Goal: Information Seeking & Learning: Learn about a topic

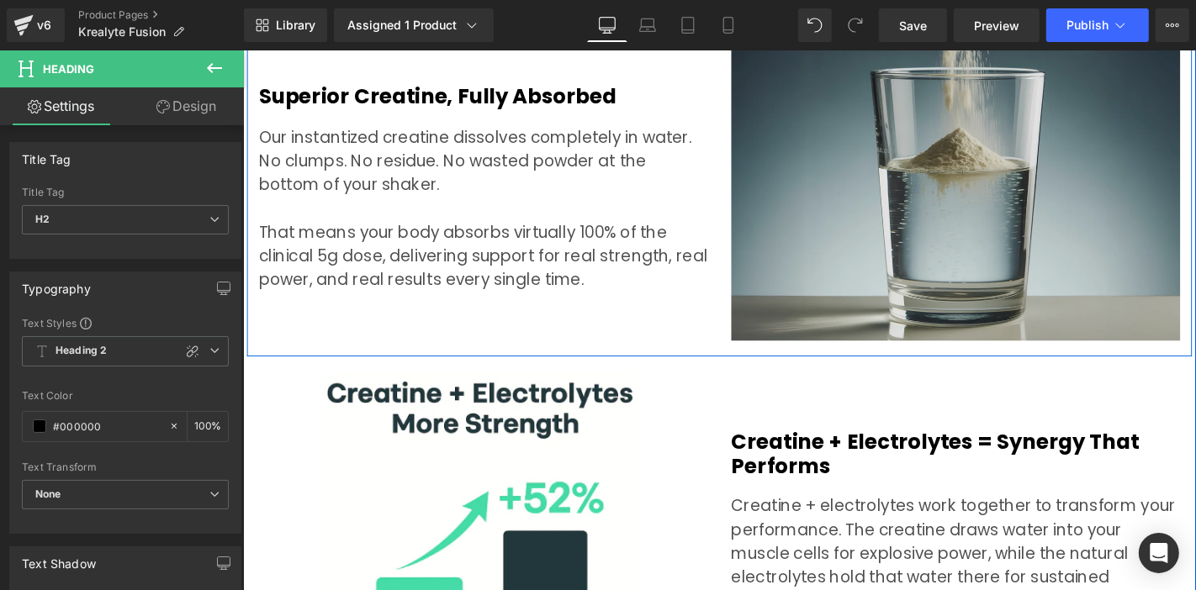
click at [585, 264] on p "That means your body absorbs virtually 100% of the clinical 5g dose, delivering…" at bounding box center [498, 269] width 479 height 76
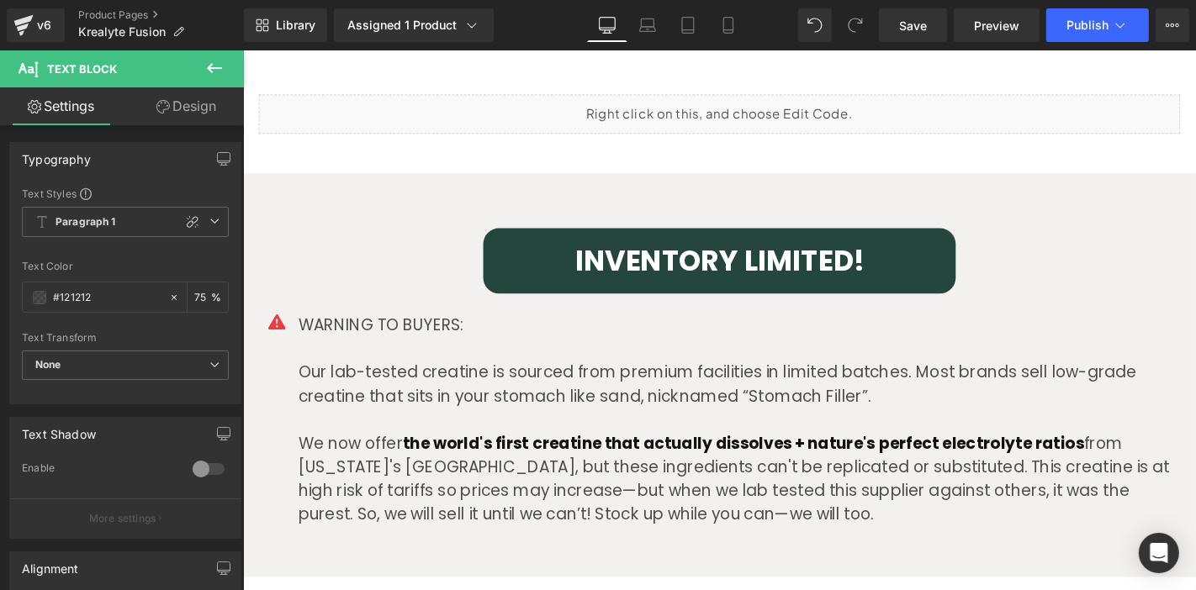
scroll to position [4206, 0]
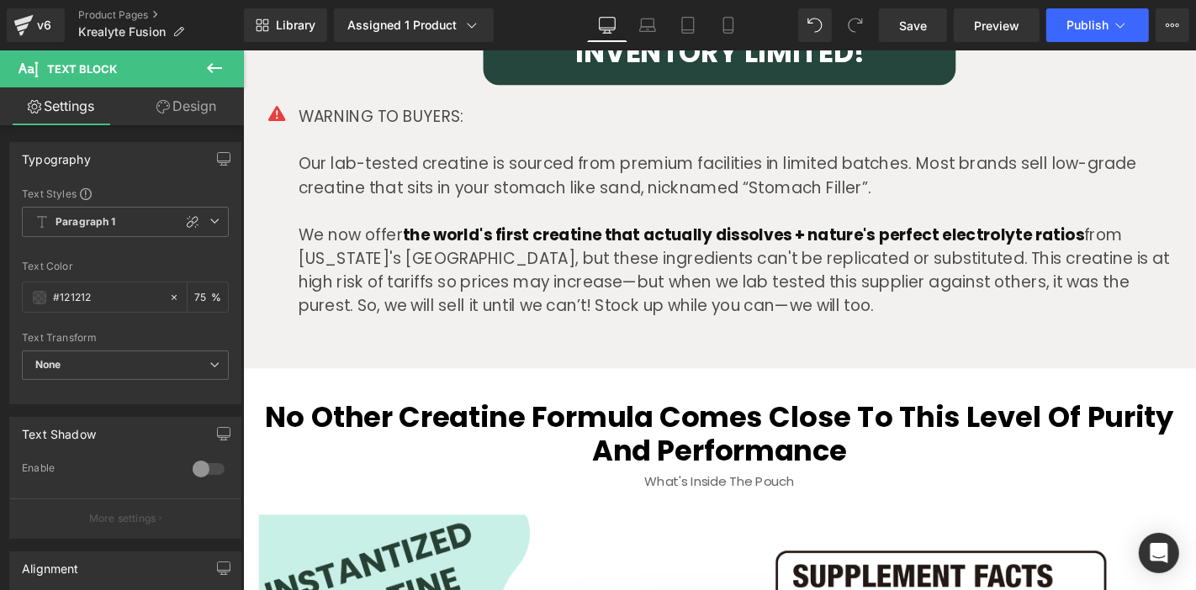
click at [921, 191] on p "Our lab-tested creatine is sourced from premium facilities in limited batches. …" at bounding box center [772, 183] width 942 height 50
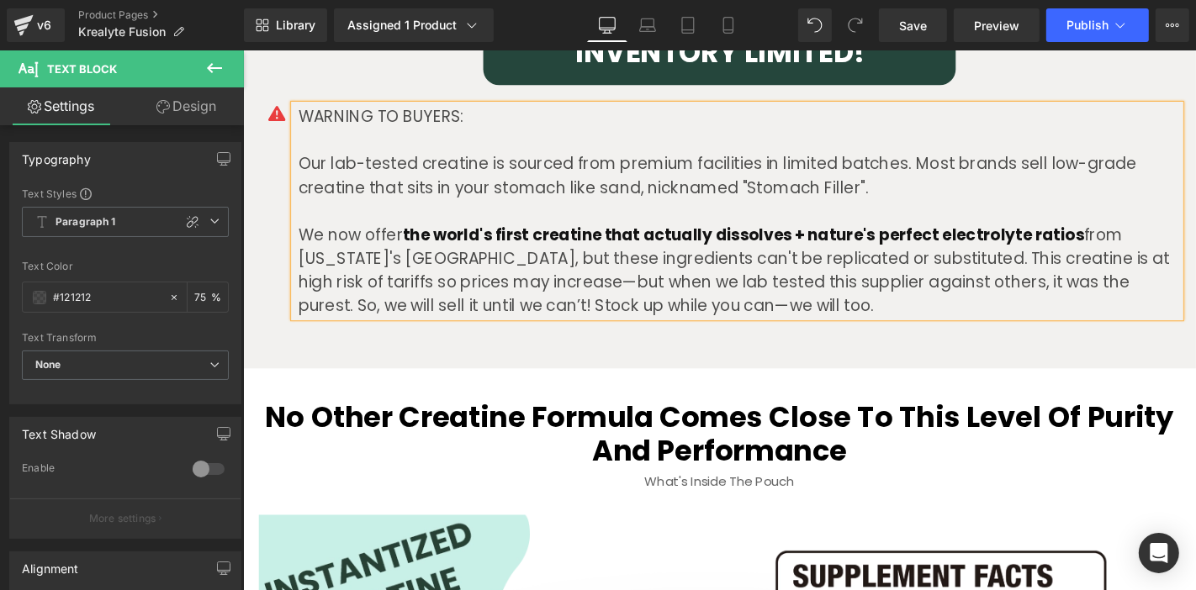
scroll to position [5298, 0]
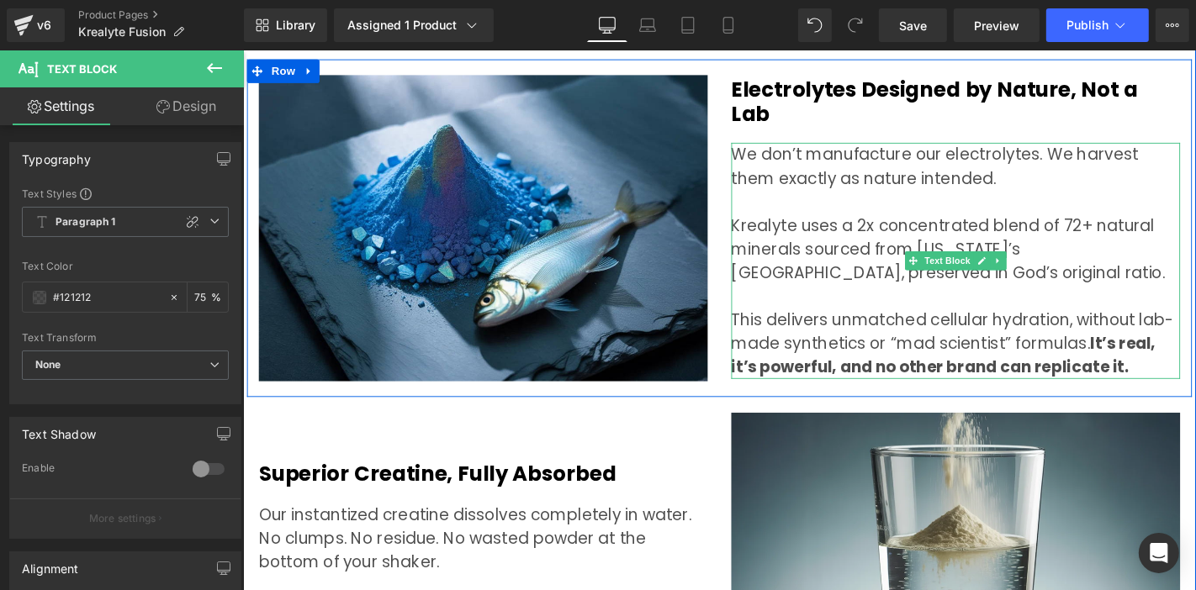
click at [923, 334] on p "This delivers unmatched cellular hydration, without lab-made synthetics or “mad…" at bounding box center [1003, 363] width 479 height 76
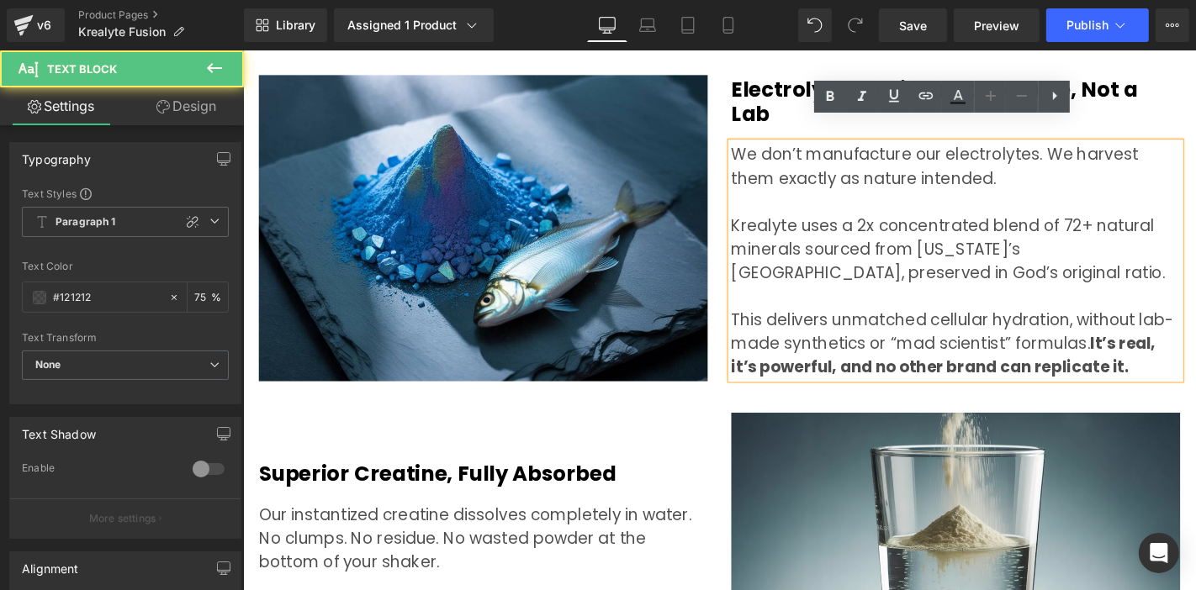
click at [930, 334] on p "This delivers unmatched cellular hydration, without lab-made synthetics or “mad…" at bounding box center [1003, 363] width 479 height 76
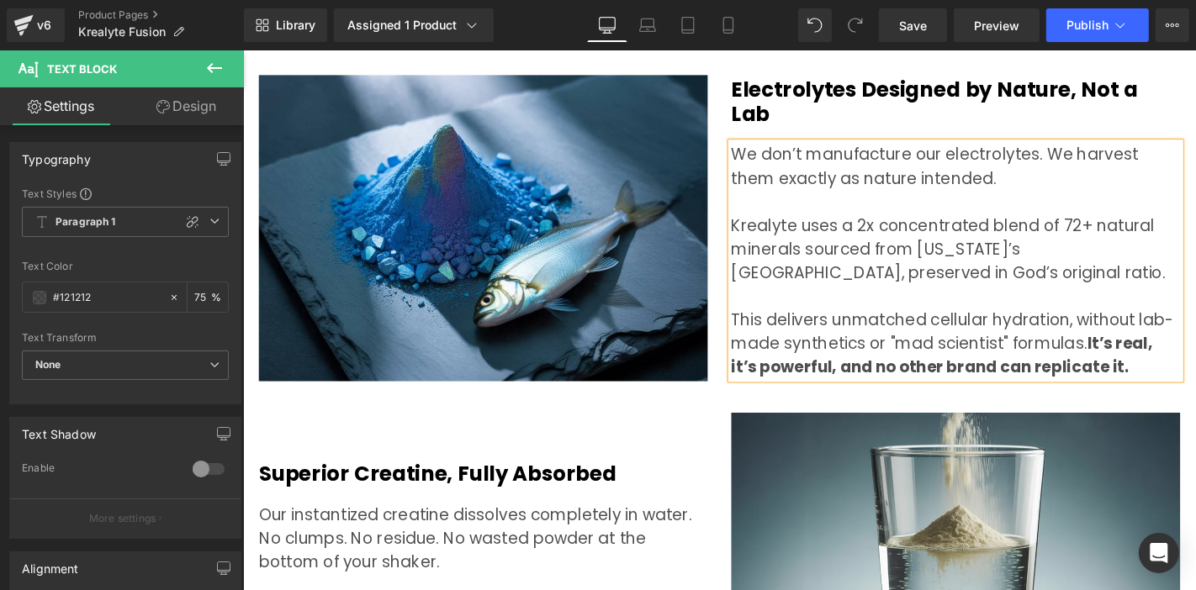
scroll to position [1070, 0]
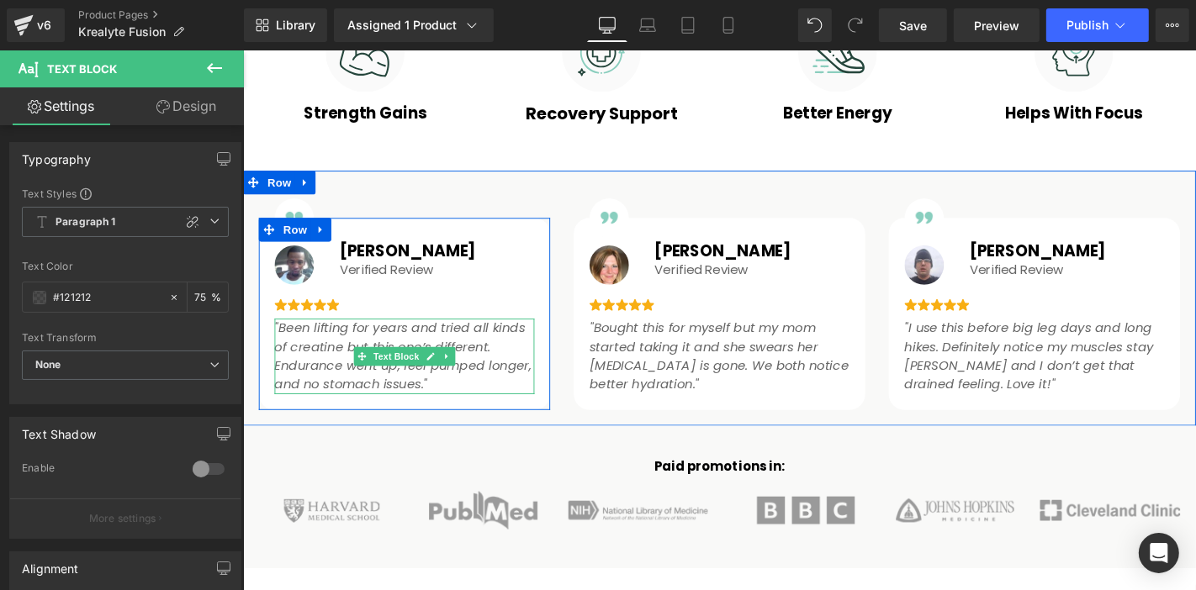
click at [447, 389] on p ""Been lifting for years and tried all kinds of creatine but this one’s differen…" at bounding box center [415, 376] width 278 height 81
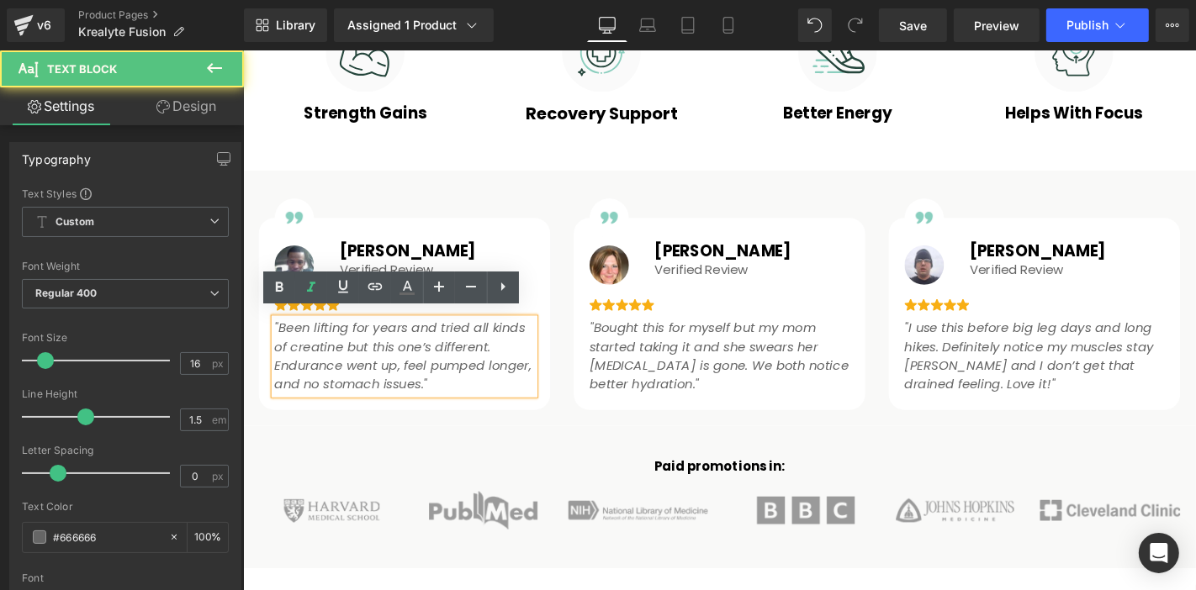
click at [448, 398] on p ""Been lifting for years and tried all kinds of creatine but this one’s differen…" at bounding box center [415, 376] width 278 height 81
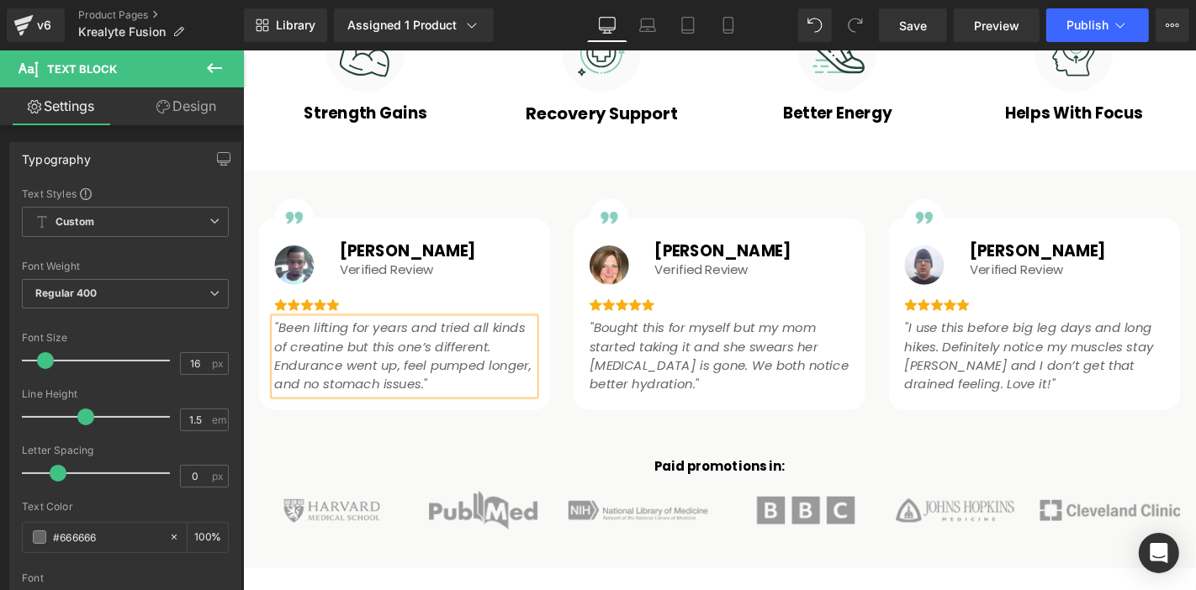
click at [280, 336] on icon ""Been lifting for years and tried all kinds of creatine but this one’s differen…" at bounding box center [413, 376] width 274 height 80
click at [707, 379] on icon ""Bought this for myself but my mom started taking it and she swears her [MEDICA…" at bounding box center [750, 376] width 277 height 80
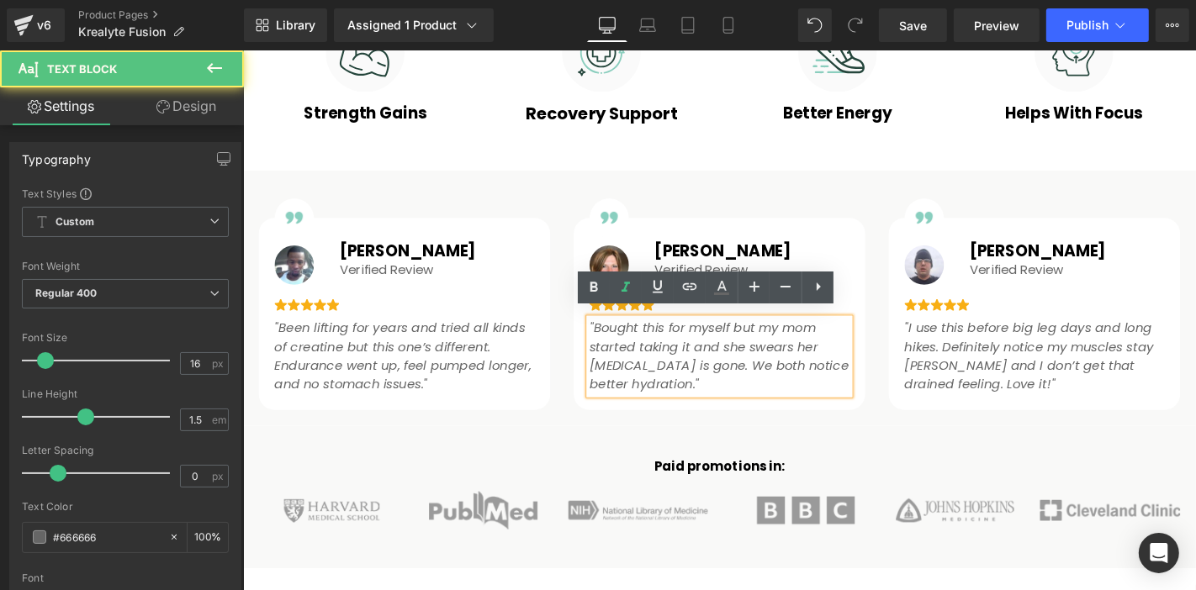
click at [702, 389] on p ""Bought this for myself but my mom started taking it and she swears her [MEDICA…" at bounding box center [751, 376] width 278 height 81
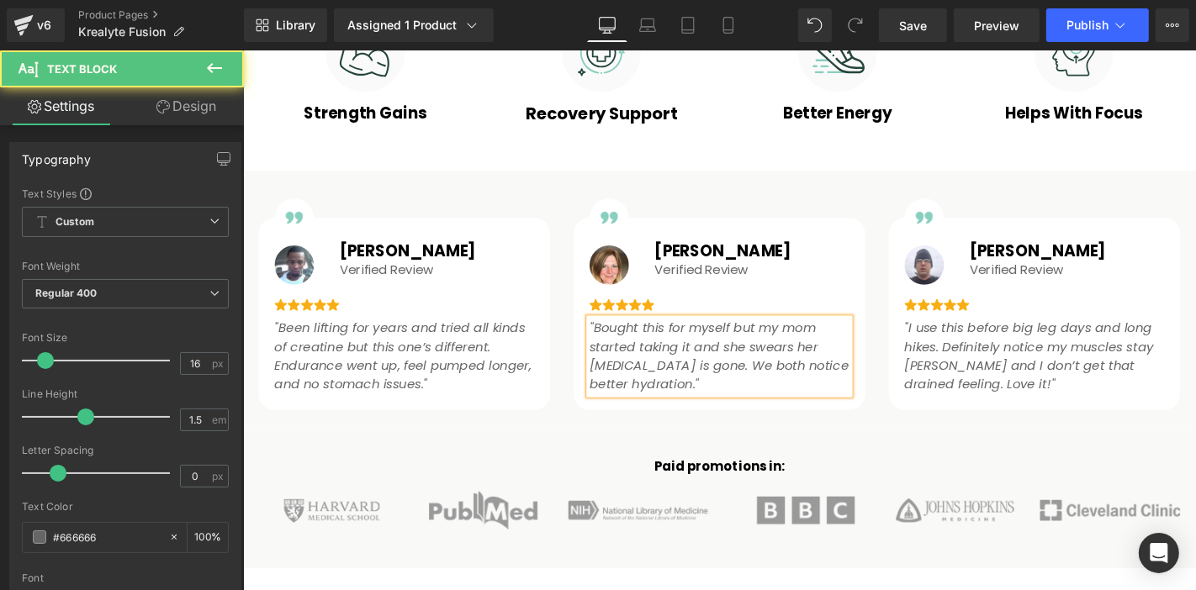
click at [612, 336] on icon ""Bought this for myself but my mom started taking it and she swears her [MEDICA…" at bounding box center [750, 376] width 277 height 80
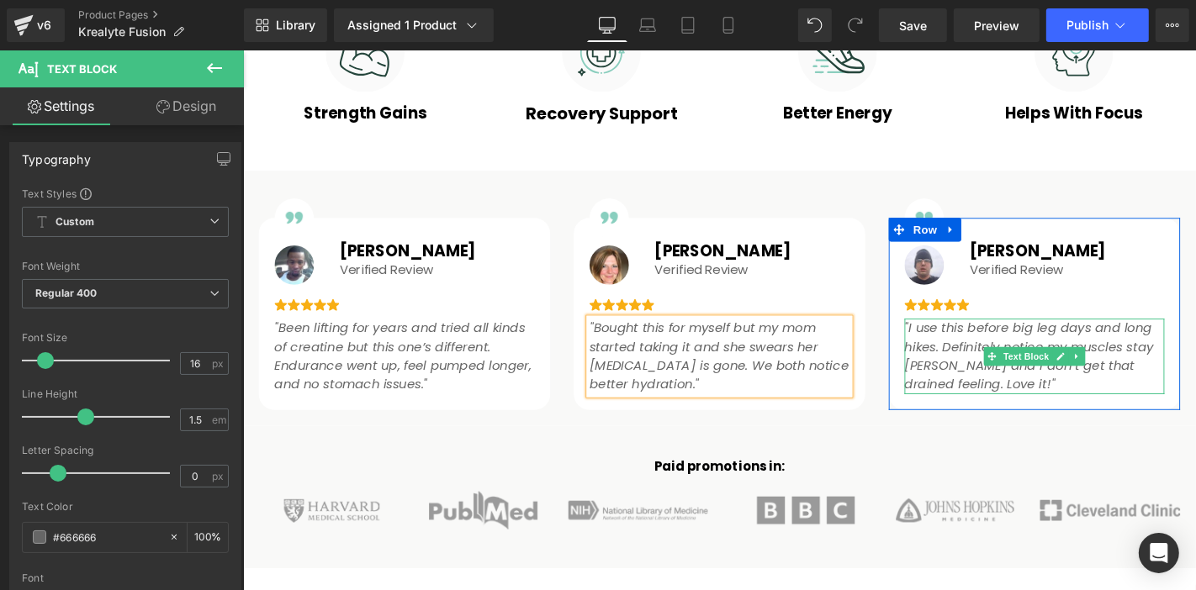
click at [1110, 387] on p ""I use this before big leg days and long hikes. Definitely notice my muscles st…" at bounding box center [1088, 376] width 278 height 81
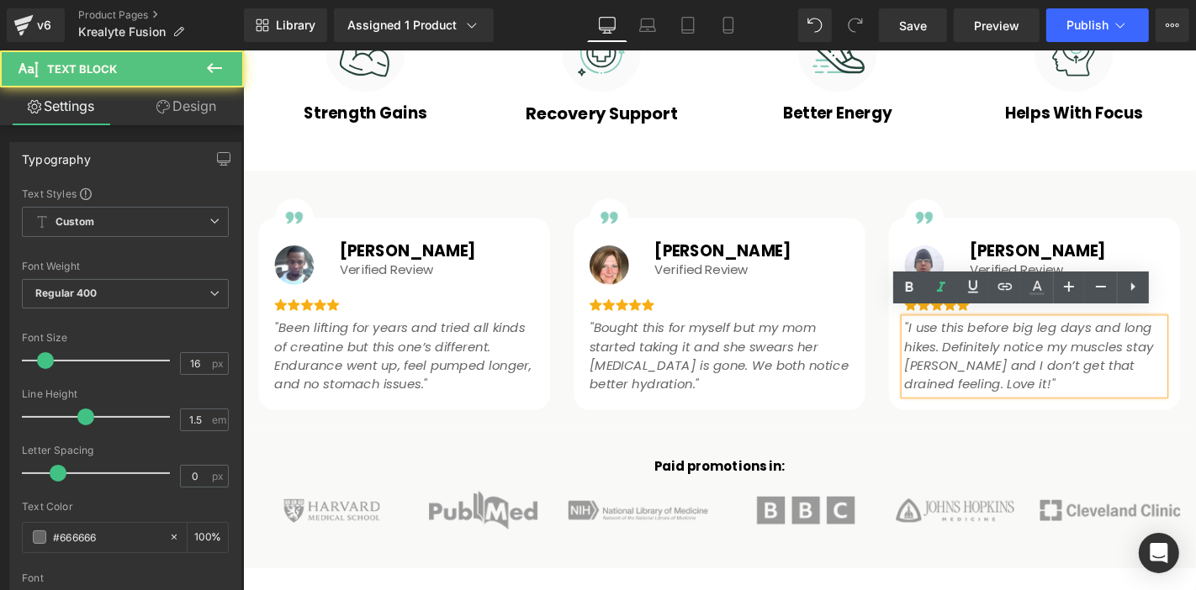
click at [964, 369] on icon ""I use this before big leg days and long hikes. Definitely notice my muscles st…" at bounding box center [1082, 376] width 266 height 80
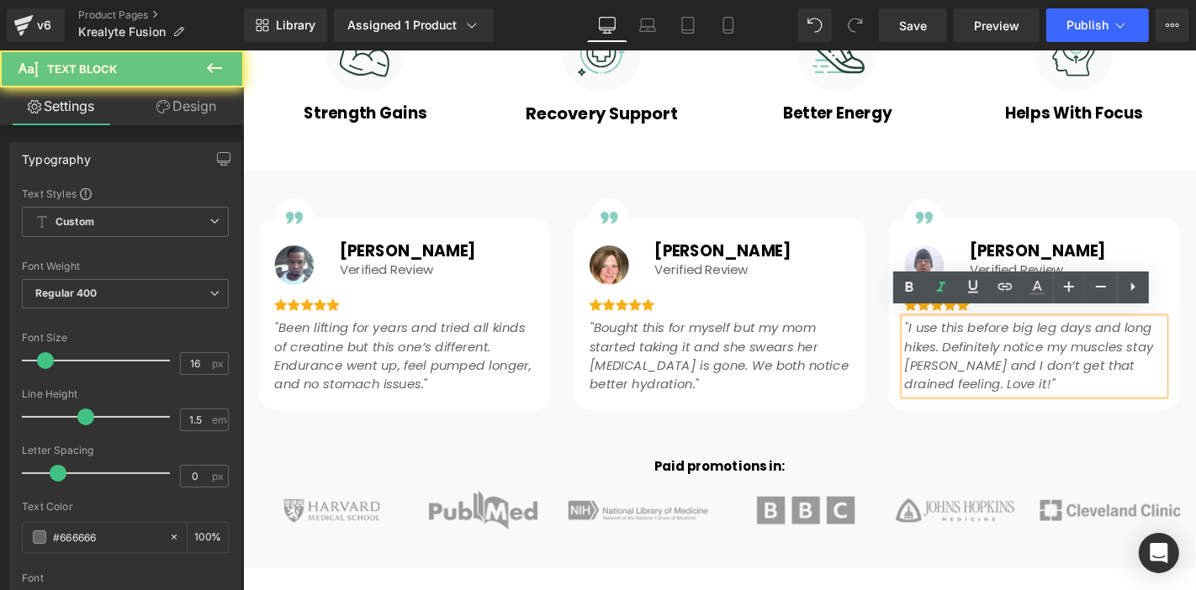
click at [1023, 399] on p ""I use this before big leg days and long hikes. Definitely notice my muscles st…" at bounding box center [1088, 376] width 278 height 81
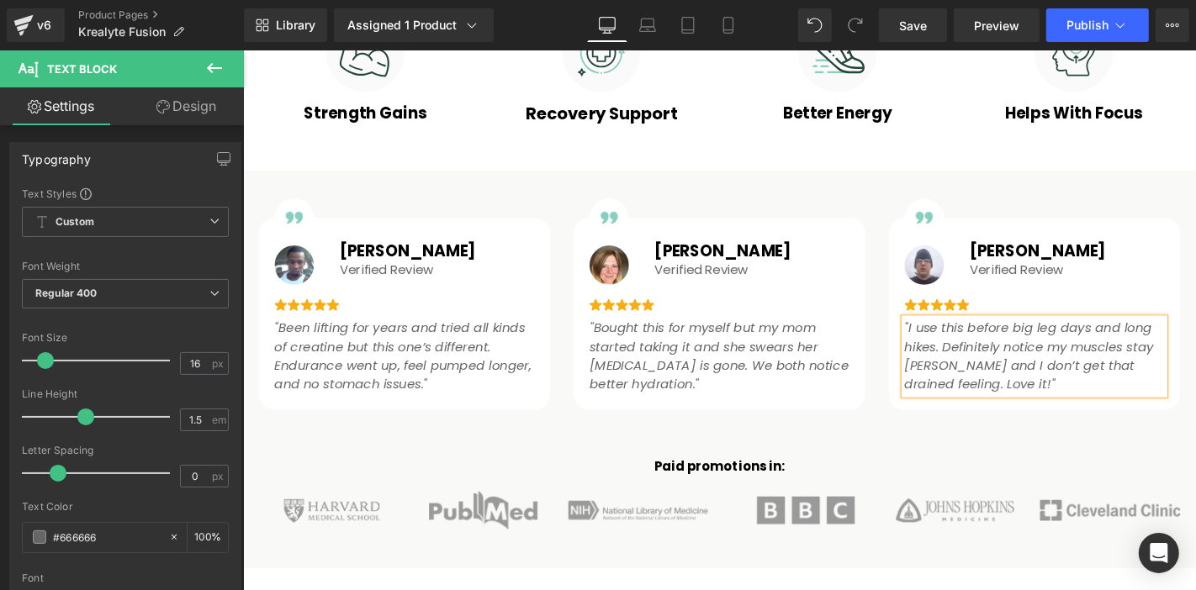
click at [949, 336] on icon ""I use this before big leg days and long hikes. Definitely notice my muscles st…" at bounding box center [1082, 376] width 266 height 80
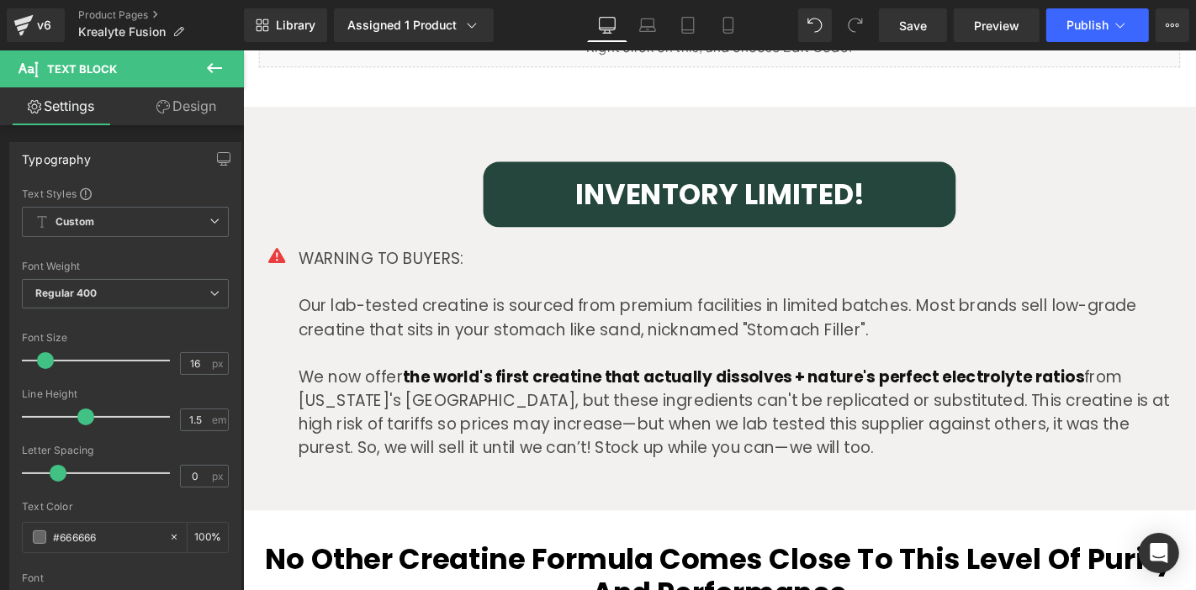
scroll to position [1131, 0]
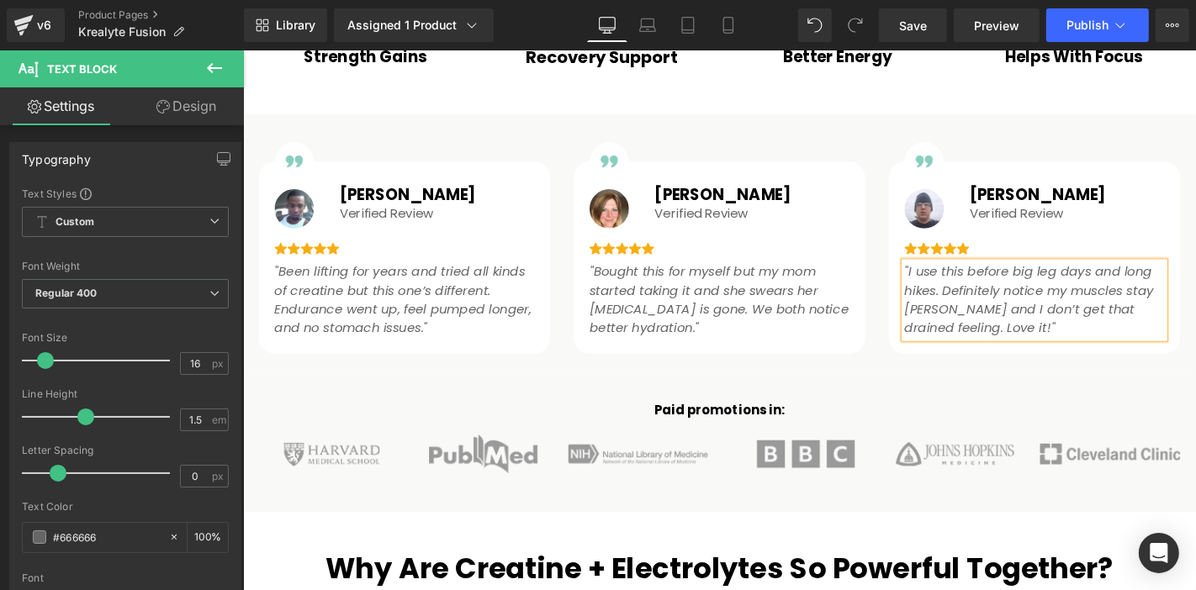
click at [365, 293] on icon ""Been lifting for years and tried all kinds of creatine but this one’s differen…" at bounding box center [413, 316] width 274 height 80
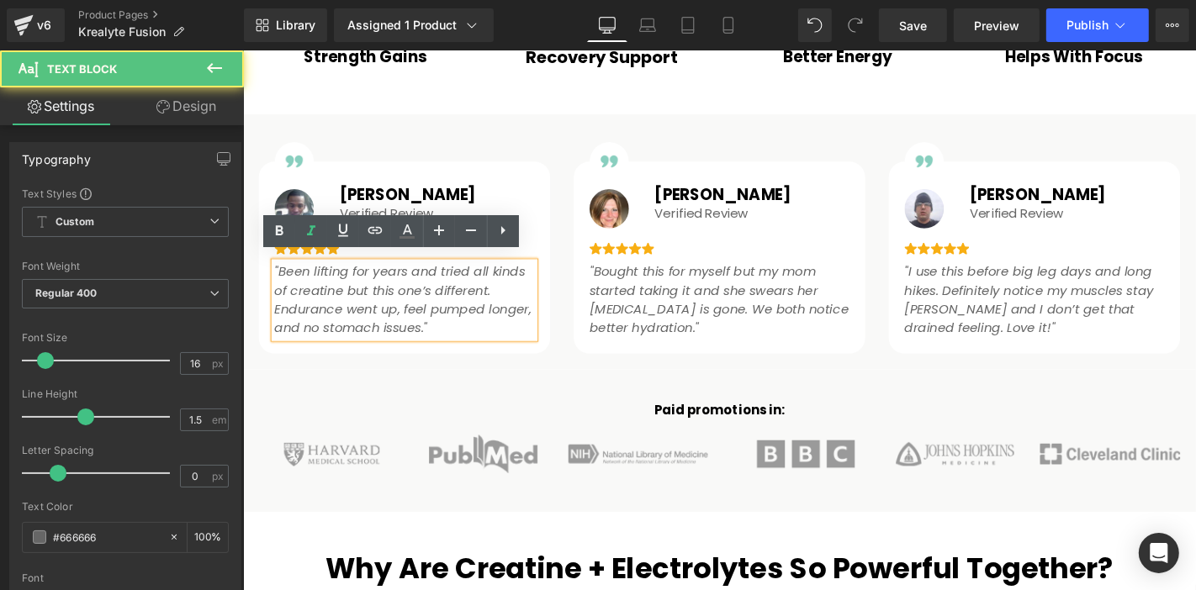
click at [407, 347] on icon ""Been lifting for years and tried all kinds of creatine but this one’s differen…" at bounding box center [413, 316] width 274 height 80
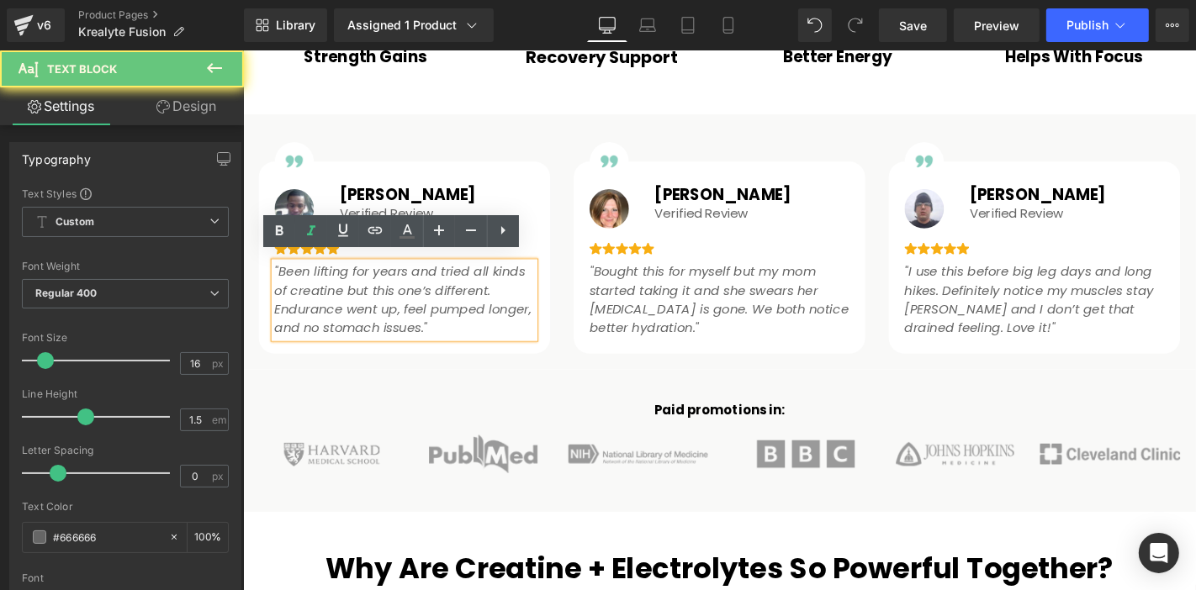
click at [458, 424] on div "Paid promotions in: Heading" at bounding box center [751, 434] width 1018 height 20
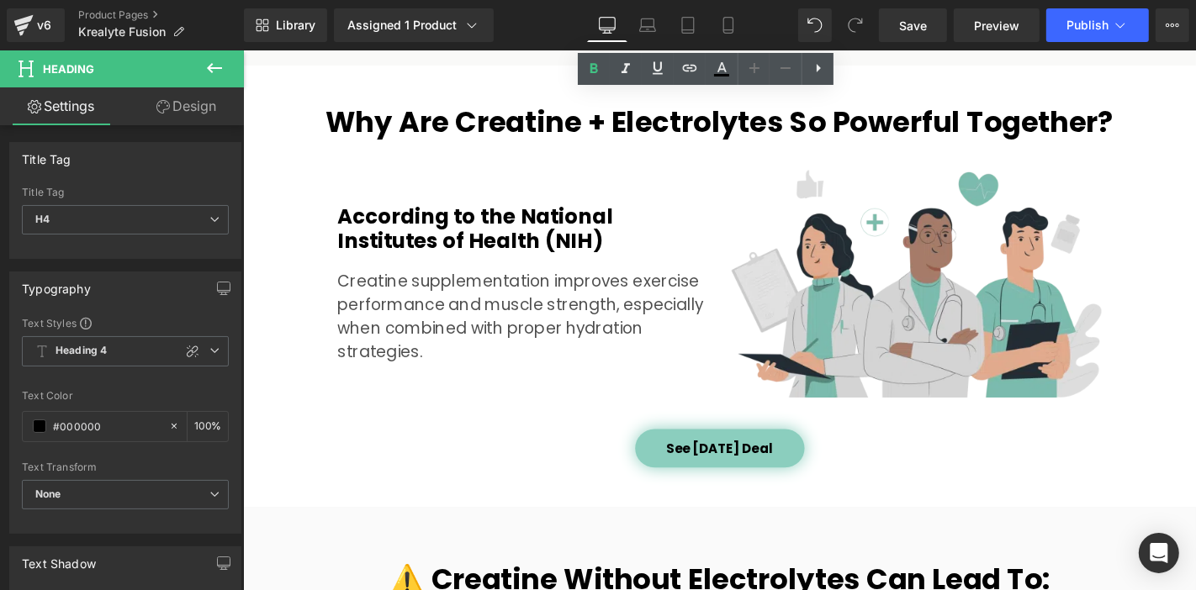
scroll to position [1631, 0]
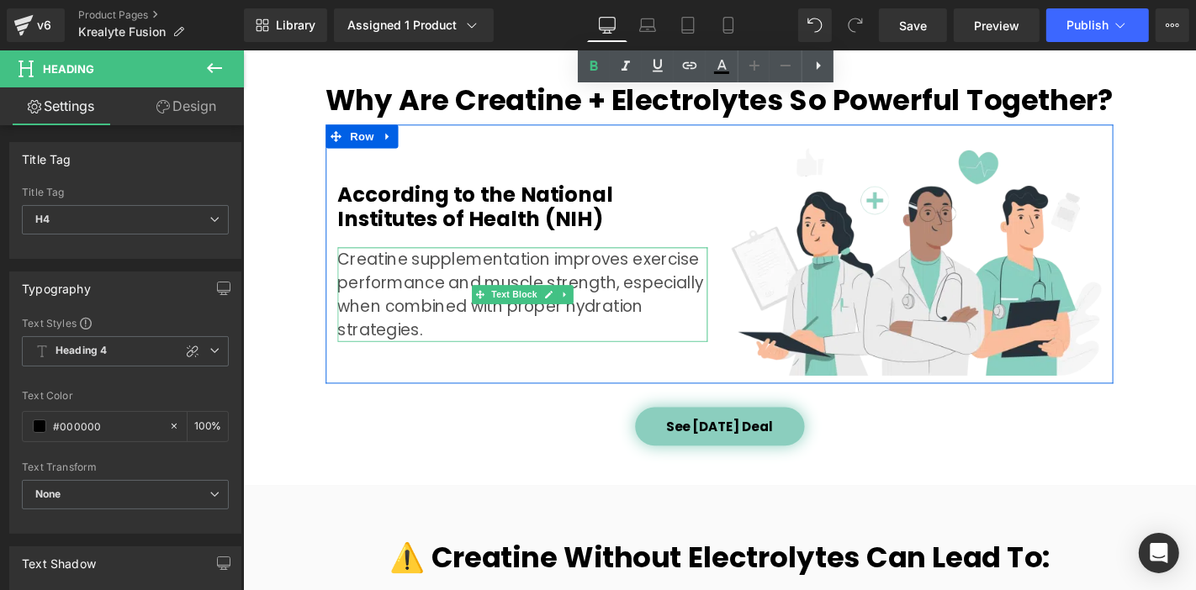
click at [662, 310] on p "Creatine supplementation improves exercise performance and muscle strength, esp…" at bounding box center [540, 310] width 395 height 101
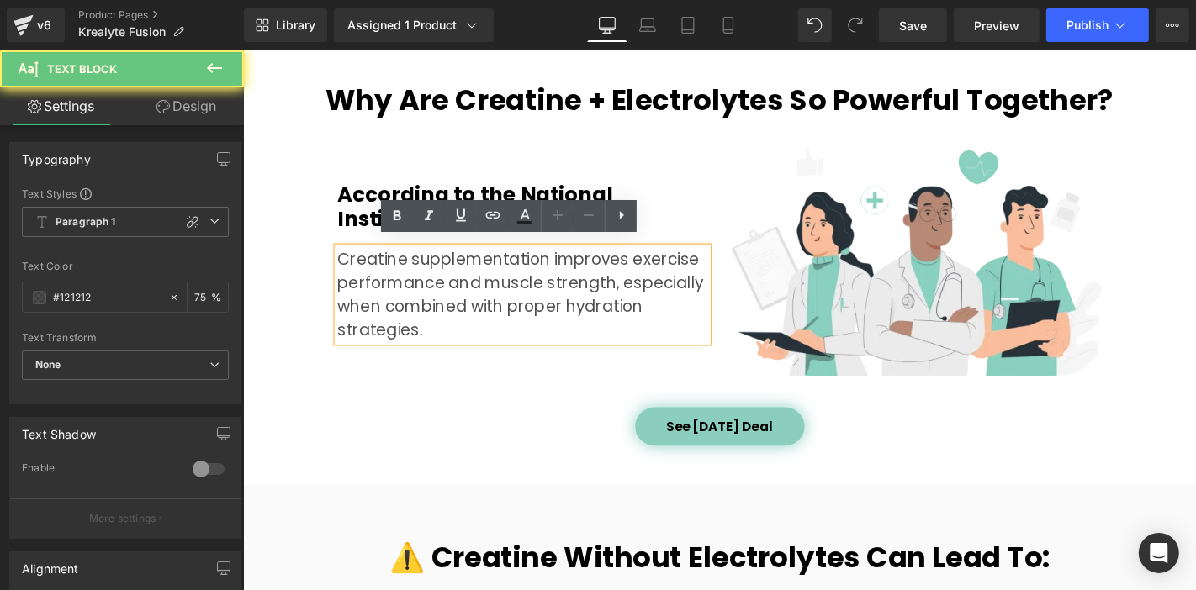
click at [662, 310] on p "Creatine supplementation improves exercise performance and muscle strength, esp…" at bounding box center [540, 310] width 395 height 101
